Goal: Find specific page/section: Find specific page/section

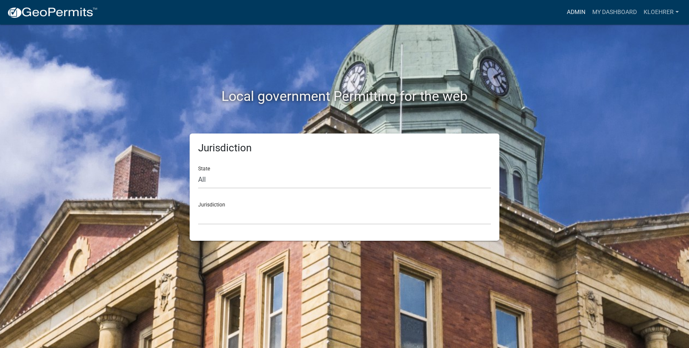
drag, startPoint x: 583, startPoint y: 14, endPoint x: 555, endPoint y: 18, distance: 28.7
click at [583, 14] on link "Admin" at bounding box center [576, 12] width 25 height 16
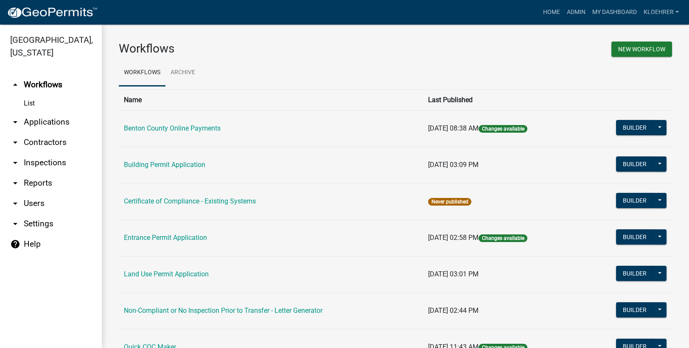
click at [41, 181] on link "arrow_drop_down Reports" at bounding box center [51, 183] width 102 height 20
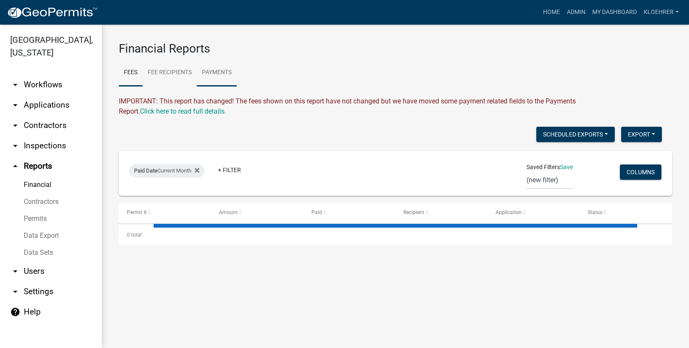
click at [223, 74] on link "Payments" at bounding box center [217, 72] width 40 height 27
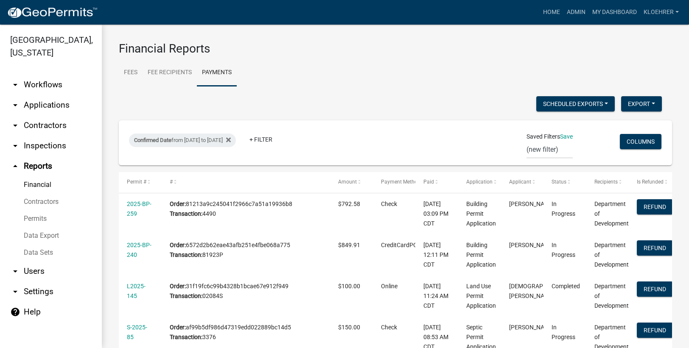
click at [39, 184] on link "Financial" at bounding box center [51, 185] width 102 height 17
click at [47, 183] on link "Financial" at bounding box center [51, 185] width 102 height 17
click at [209, 70] on link "Payments" at bounding box center [217, 72] width 40 height 27
